Goal: Go to known website: Access a specific website the user already knows

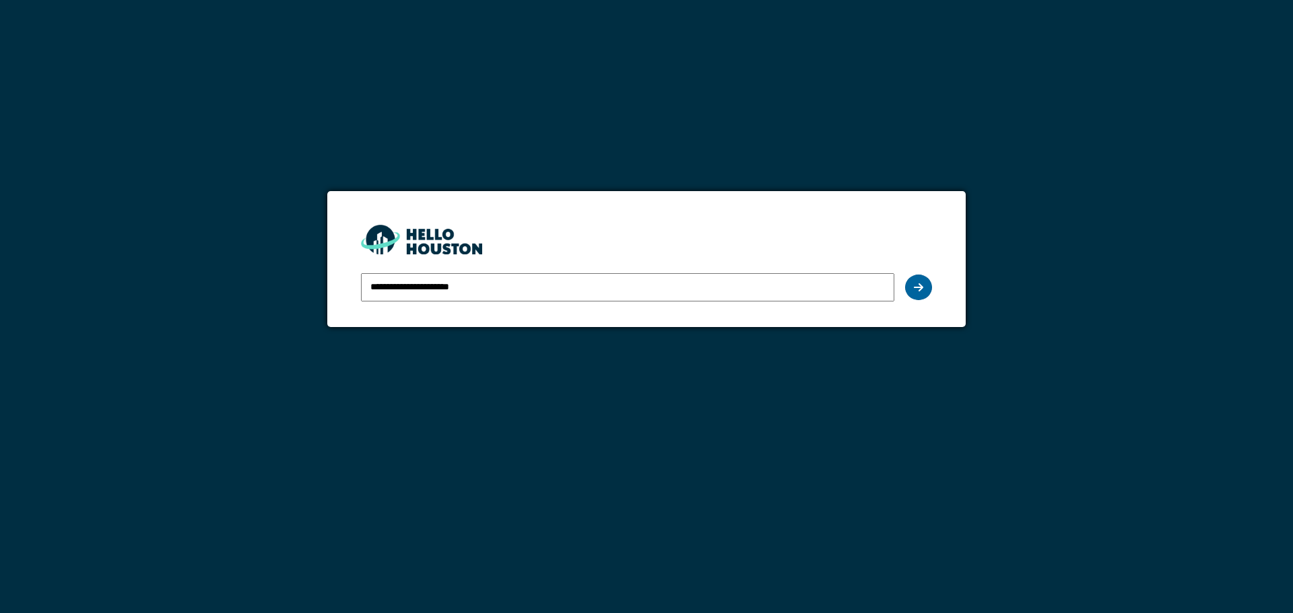
click at [919, 283] on icon at bounding box center [918, 287] width 9 height 11
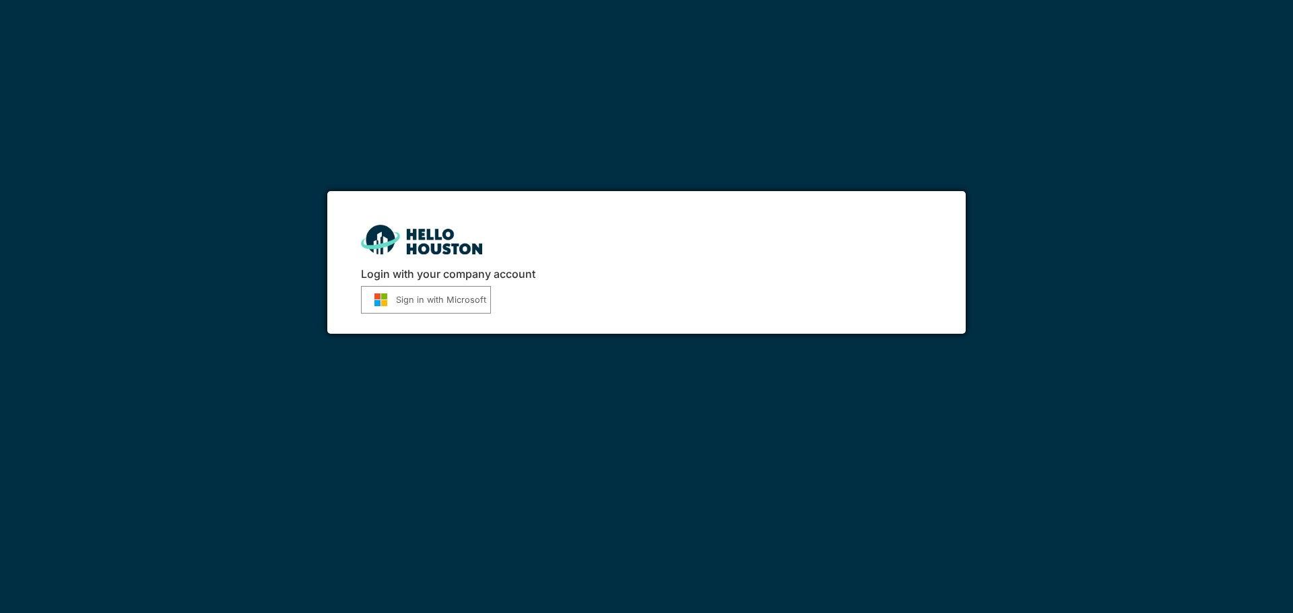
click at [416, 309] on button "Sign in with Microsoft" at bounding box center [426, 300] width 130 height 28
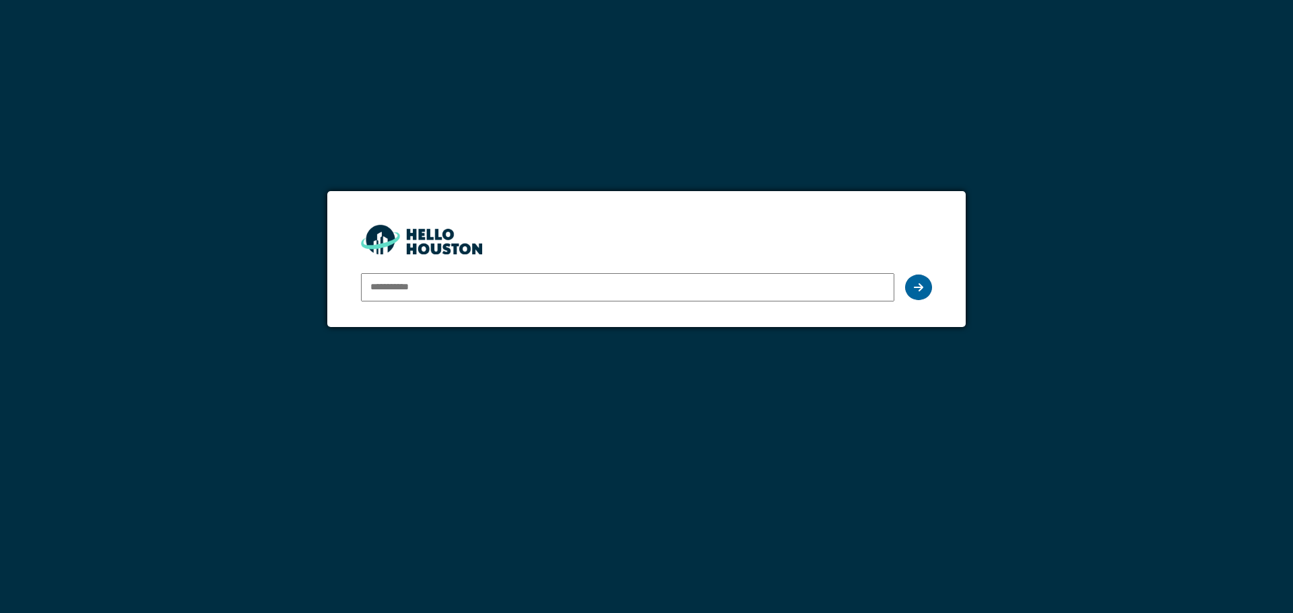
click at [924, 284] on div at bounding box center [918, 288] width 27 height 26
click at [416, 290] on input "email" at bounding box center [627, 287] width 533 height 28
type input "**********"
click at [921, 287] on icon at bounding box center [918, 287] width 9 height 11
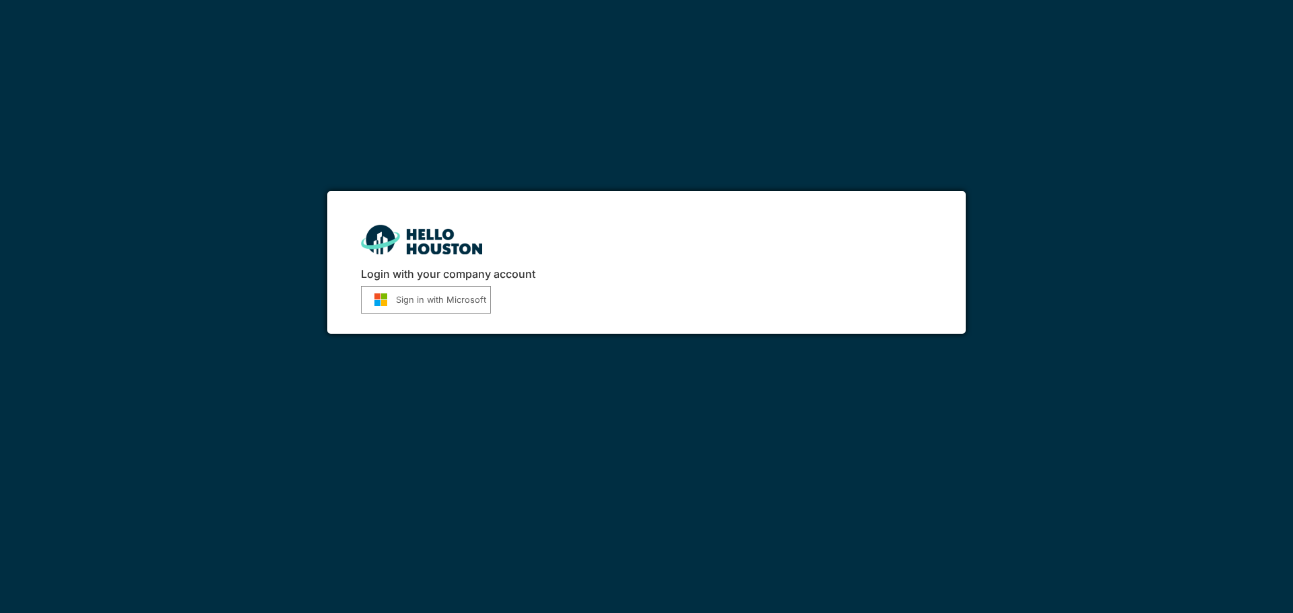
click at [450, 303] on button "Sign in with Microsoft" at bounding box center [426, 300] width 130 height 28
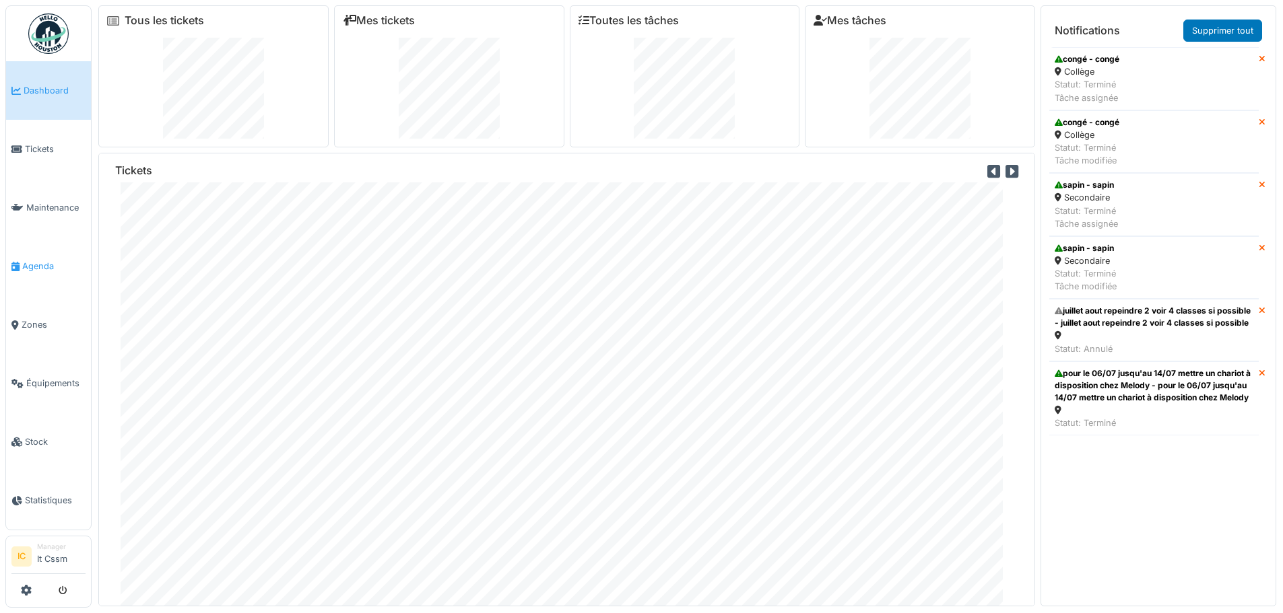
click at [43, 259] on link "Agenda" at bounding box center [48, 266] width 85 height 59
